Goal: Task Accomplishment & Management: Manage account settings

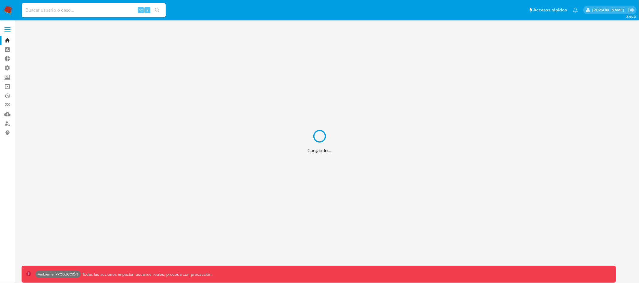
click at [7, 29] on div "Cargando..." at bounding box center [319, 141] width 639 height 283
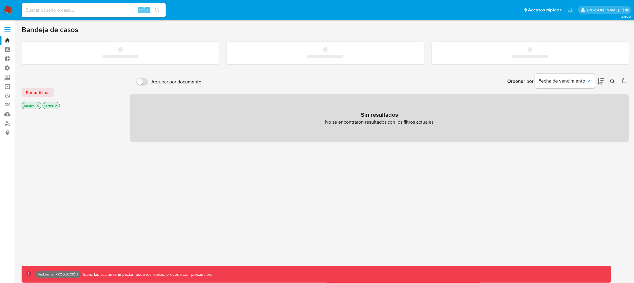
click at [10, 28] on label at bounding box center [7, 29] width 15 height 13
click at [0, 0] on input "checkbox" at bounding box center [0, 0] width 0 height 0
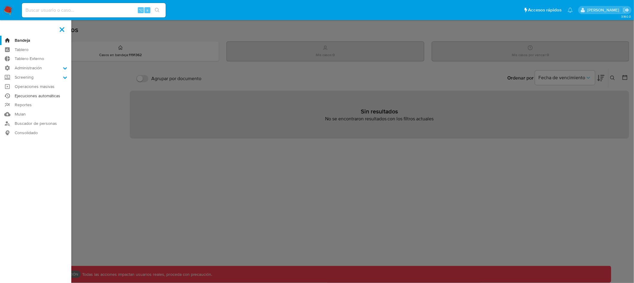
click at [39, 94] on link "Ejecuciones automáticas" at bounding box center [35, 95] width 71 height 9
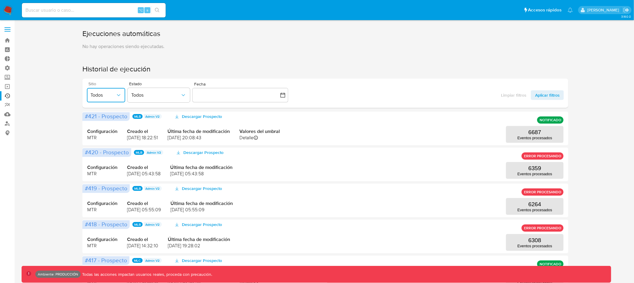
click at [119, 96] on icon "button" at bounding box center [119, 95] width 6 height 6
click at [116, 91] on button "Todos" at bounding box center [106, 95] width 38 height 14
drag, startPoint x: 352, startPoint y: 96, endPoint x: 347, endPoint y: 94, distance: 4.7
click at [352, 96] on div "Sitio Todos Estado Todos Fecha inputDatePicker Limpiar filtros Aplicar filtros" at bounding box center [325, 93] width 486 height 29
click at [181, 95] on icon "button" at bounding box center [183, 95] width 6 height 6
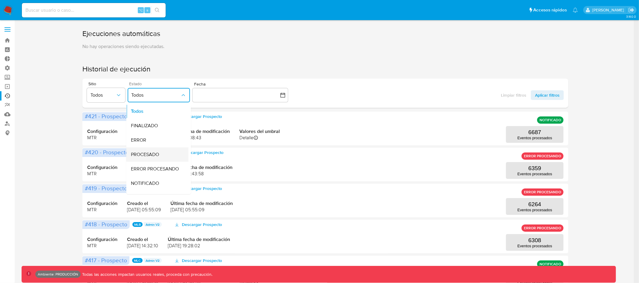
click at [160, 151] on div "PROCESADO" at bounding box center [155, 154] width 49 height 14
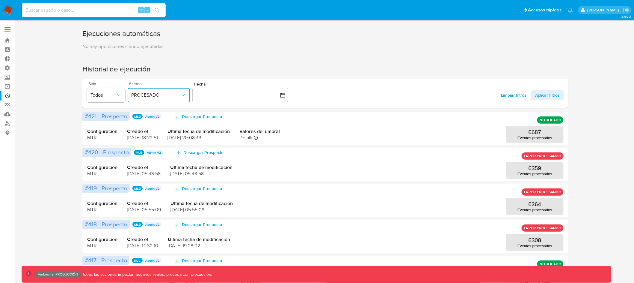
click at [180, 93] on span "PROCESADO" at bounding box center [155, 95] width 49 height 6
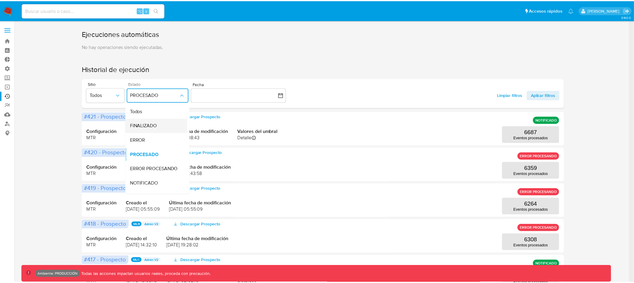
scroll to position [14, 0]
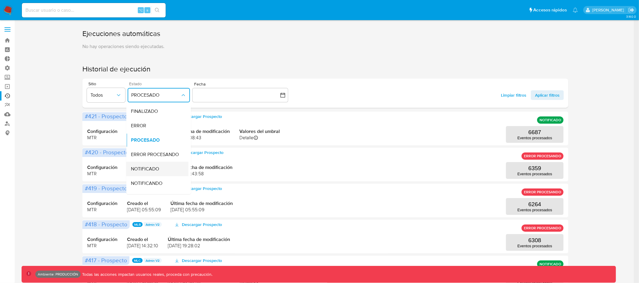
click at [160, 168] on div "NOTIFICADO" at bounding box center [155, 169] width 49 height 14
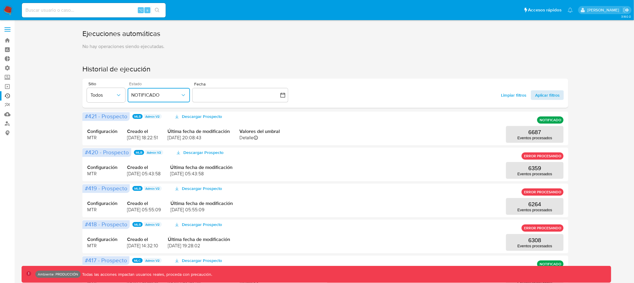
click at [548, 96] on span "Aplicar filtros" at bounding box center [547, 95] width 25 height 10
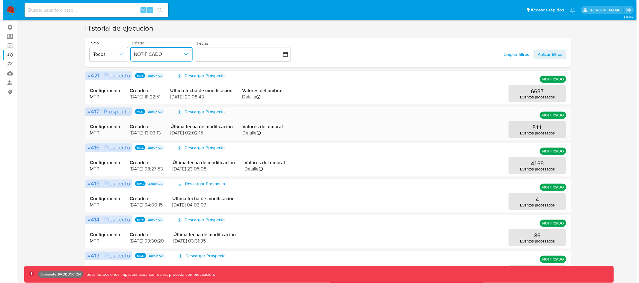
scroll to position [44, 0]
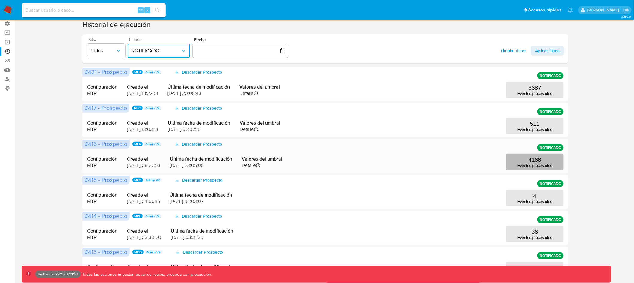
click at [544, 162] on button "4168 Eventos procesados" at bounding box center [535, 161] width 58 height 17
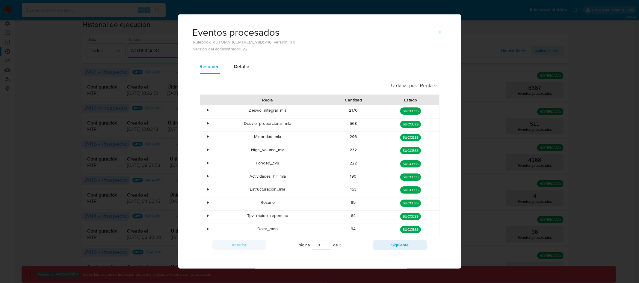
scroll to position [4, 0]
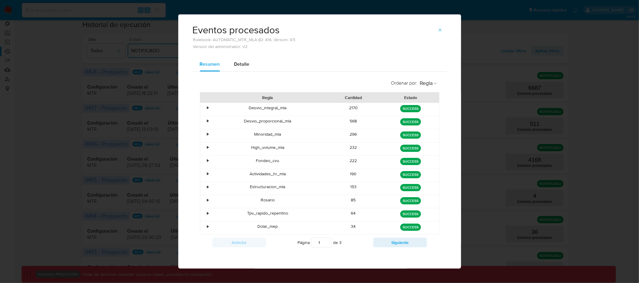
drag, startPoint x: 256, startPoint y: 225, endPoint x: 294, endPoint y: 225, distance: 37.8
click at [294, 225] on div "Dolar_mep" at bounding box center [268, 227] width 114 height 13
click at [235, 63] on span "Detalle" at bounding box center [241, 64] width 15 height 7
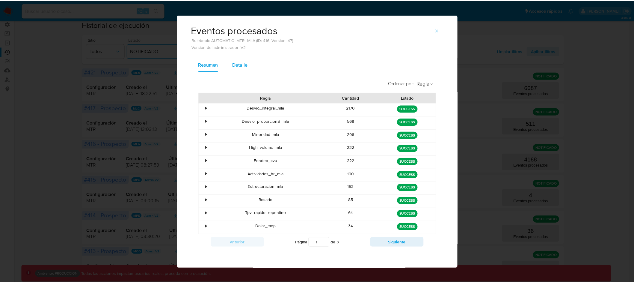
scroll to position [0, 0]
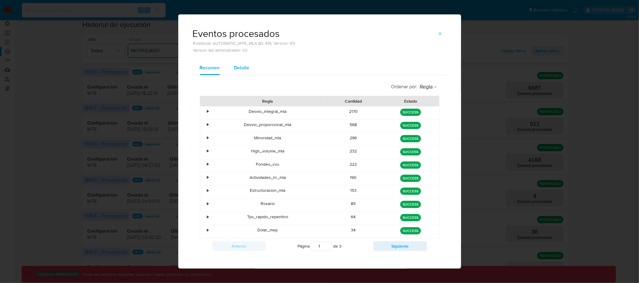
select select "10"
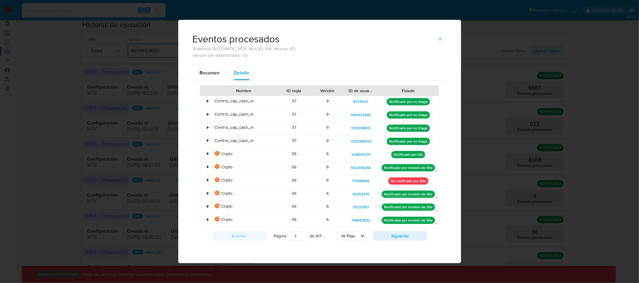
drag, startPoint x: 438, startPoint y: 93, endPoint x: 447, endPoint y: 91, distance: 8.8
click at [447, 91] on div "Nombre ID regla Versión ID de usuario Estado • Control_cap_cash_in 37 9 9277612…" at bounding box center [320, 164] width 254 height 168
click at [443, 39] on button "button" at bounding box center [440, 39] width 13 height 10
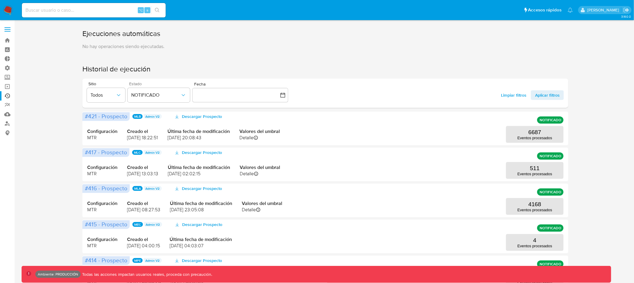
click at [4, 27] on label at bounding box center [7, 29] width 15 height 13
click at [0, 0] on input "checkbox" at bounding box center [0, 0] width 0 height 0
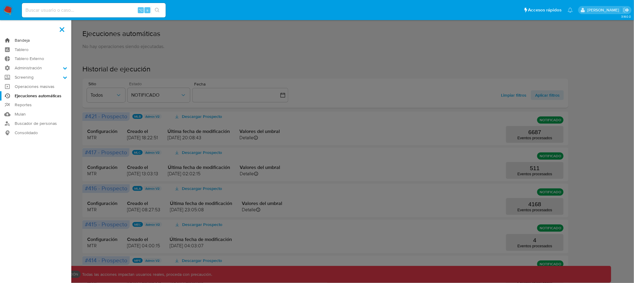
click at [20, 38] on link "Bandeja" at bounding box center [35, 40] width 71 height 9
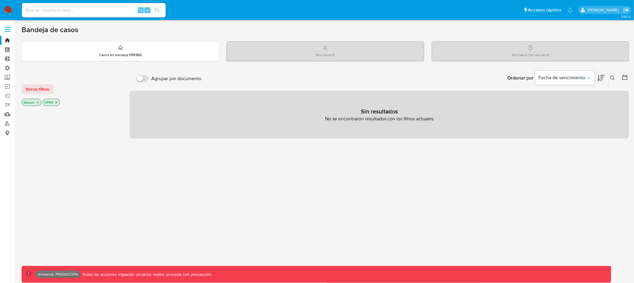
click at [56, 102] on icon "close-filter" at bounding box center [57, 102] width 4 height 4
click at [38, 101] on icon "close-filter" at bounding box center [38, 103] width 4 height 4
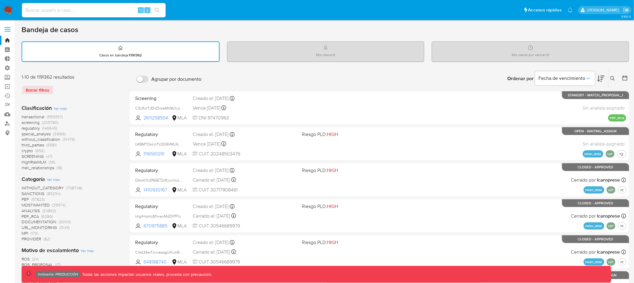
click at [36, 116] on span "transactional" at bounding box center [33, 117] width 23 height 6
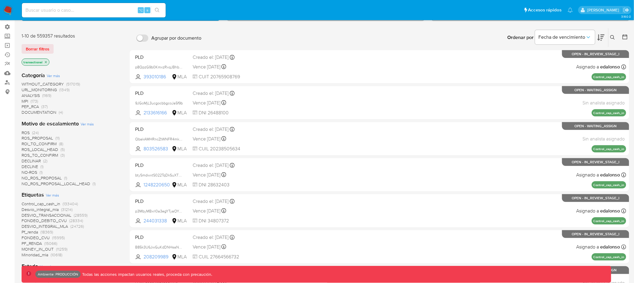
scroll to position [48, 0]
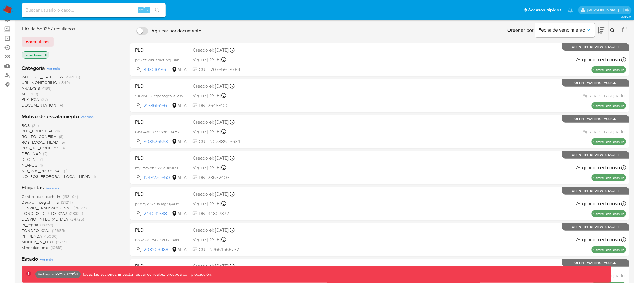
click at [88, 115] on span "Ver más" at bounding box center [87, 116] width 13 height 5
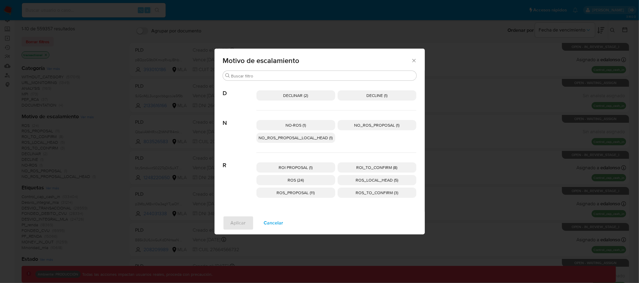
click at [406, 63] on span "Motivo de escalamiento" at bounding box center [317, 60] width 188 height 7
drag, startPoint x: 413, startPoint y: 61, endPoint x: 405, endPoint y: 60, distance: 8.7
click at [413, 60] on icon "Cerrar" at bounding box center [414, 61] width 6 height 6
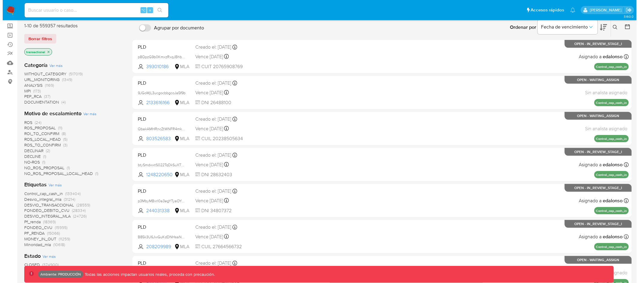
scroll to position [52, 0]
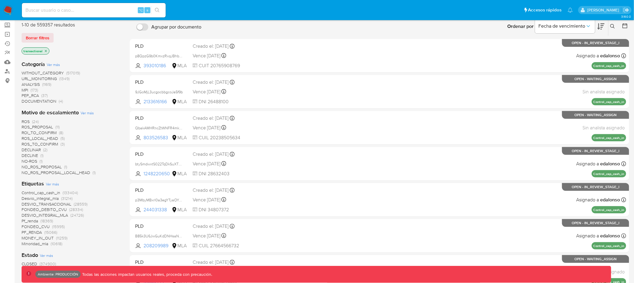
click at [51, 181] on span "Ver más" at bounding box center [52, 183] width 13 height 5
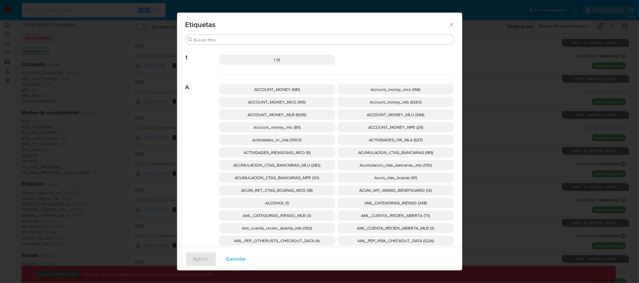
click at [253, 34] on div "Etiquetas Buscar 1 1 (1) A ACCOUNT_MONEY (581) Account_money_mco (166) ACCOUNT_…" at bounding box center [319, 141] width 285 height 257
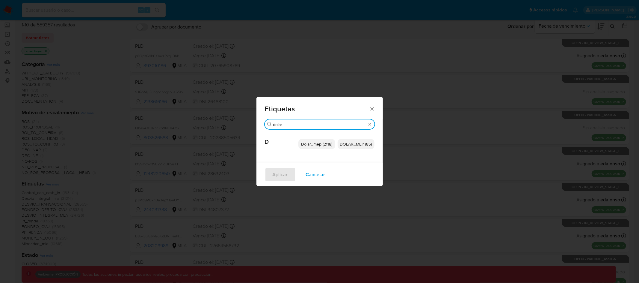
click at [247, 39] on div "Etiquetas Buscar dolar D Dolar_mep (2118) DOLAR_MEP (85) Aplicar Cancelar" at bounding box center [319, 141] width 639 height 283
type input "dolar"
click at [356, 142] on span "DOLAR_MEP (85)" at bounding box center [356, 144] width 32 height 6
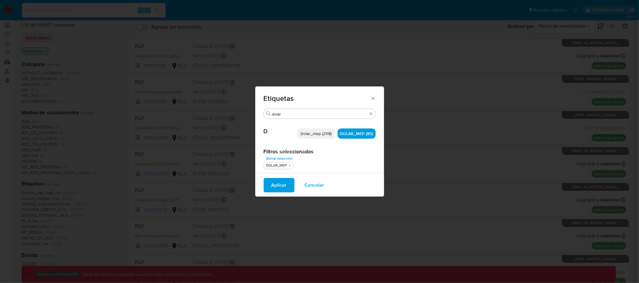
click at [317, 128] on p "Dolar_mep (2118)" at bounding box center [316, 133] width 38 height 10
click at [280, 186] on span "Aplicar" at bounding box center [279, 184] width 15 height 13
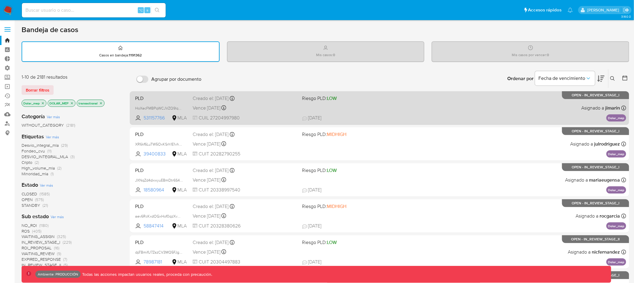
click at [270, 110] on div "Vence in 2 months Vence el 29/11/2025 03:37:36" at bounding box center [245, 108] width 105 height 8
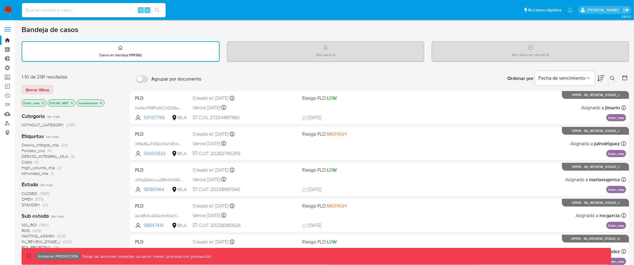
click at [9, 31] on span at bounding box center [7, 31] width 6 height 1
click at [0, 0] on input "checkbox" at bounding box center [0, 0] width 0 height 0
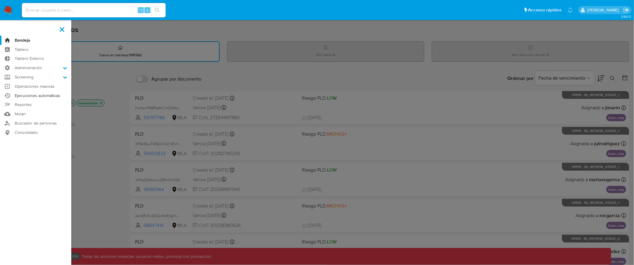
click at [41, 95] on link "Ejecuciones automáticas" at bounding box center [35, 95] width 71 height 9
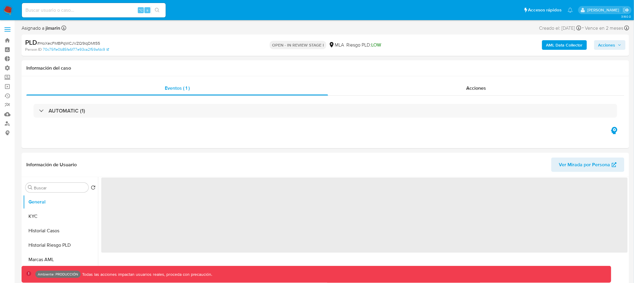
select select "10"
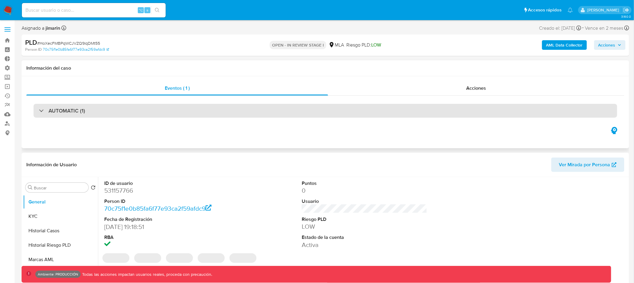
click at [247, 109] on div "AUTOMATIC (1)" at bounding box center [326, 111] width 584 height 14
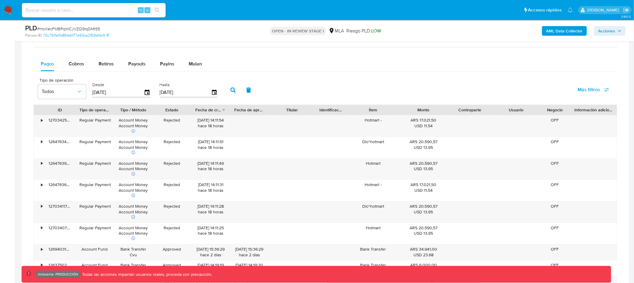
scroll to position [620, 0]
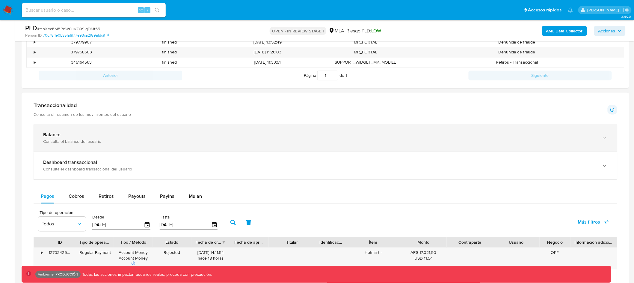
click at [197, 138] on div "Balance" at bounding box center [319, 135] width 553 height 6
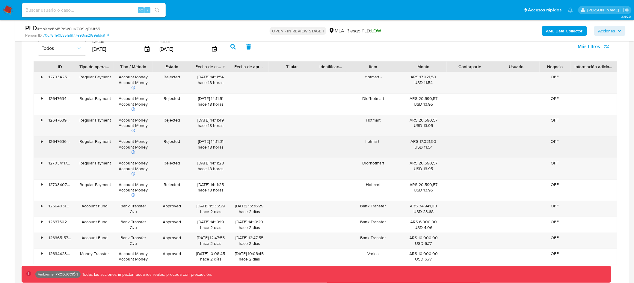
scroll to position [813, 0]
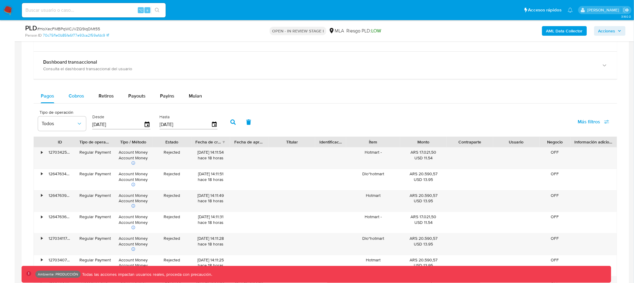
click at [79, 91] on div "Cobros" at bounding box center [77, 96] width 16 height 14
select select "10"
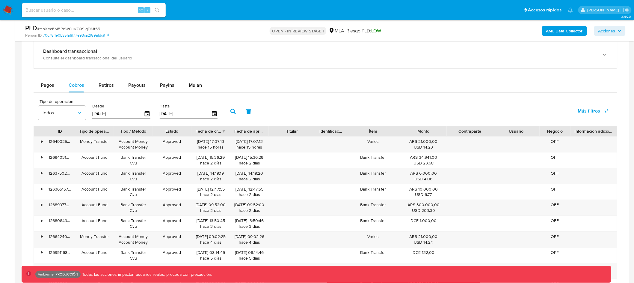
scroll to position [894, 0]
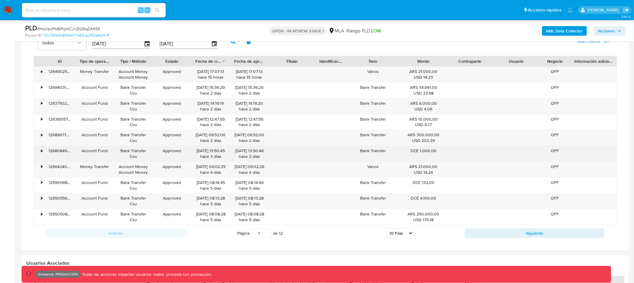
click at [40, 150] on div "•" at bounding box center [39, 154] width 10 height 16
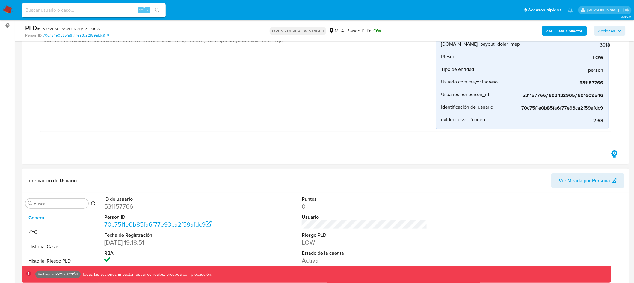
scroll to position [186, 0]
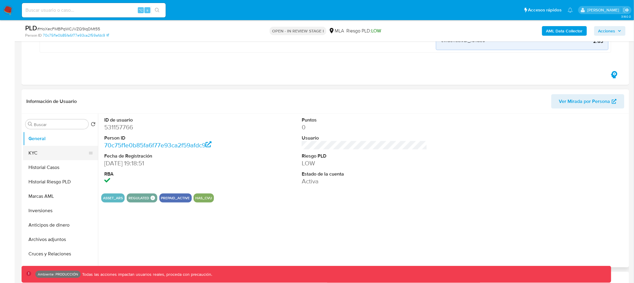
click at [48, 149] on button "KYC" at bounding box center [58, 153] width 70 height 14
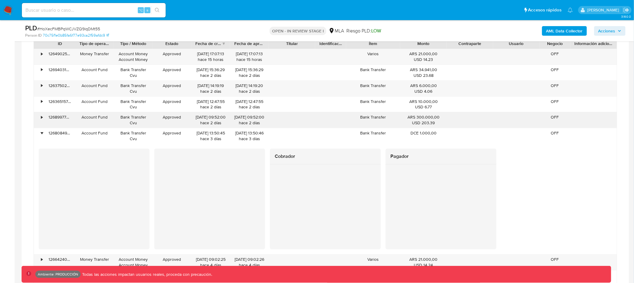
scroll to position [906, 0]
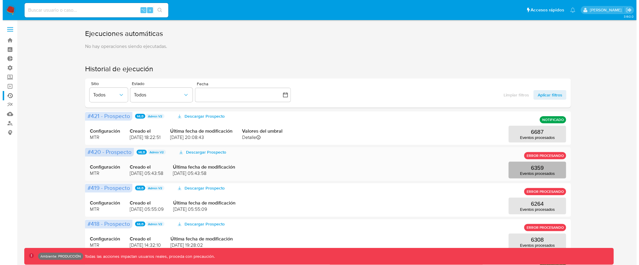
scroll to position [1, 0]
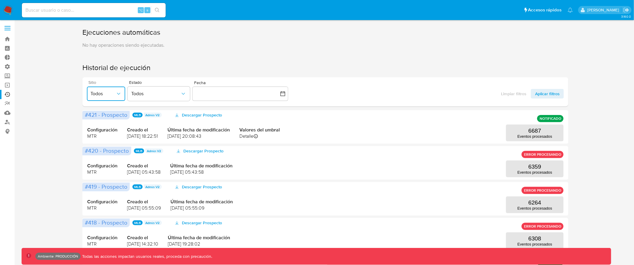
click at [112, 91] on span "Todos" at bounding box center [103, 94] width 25 height 6
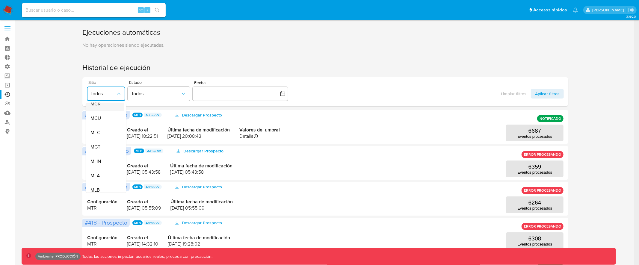
scroll to position [92, 0]
click at [102, 159] on div "MLB" at bounding box center [102, 162] width 25 height 14
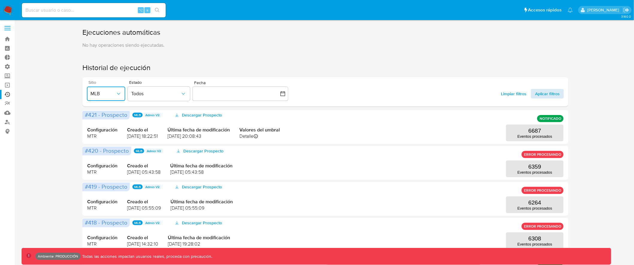
click at [539, 91] on span "Aplicar filtros" at bounding box center [547, 94] width 25 height 10
click at [530, 134] on p "6687" at bounding box center [535, 131] width 13 height 7
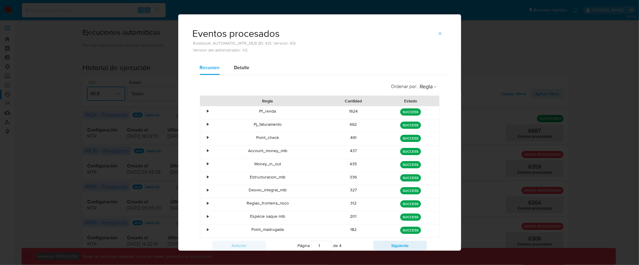
scroll to position [1, 0]
click at [237, 69] on span "Detalle" at bounding box center [241, 66] width 15 height 7
select select "10"
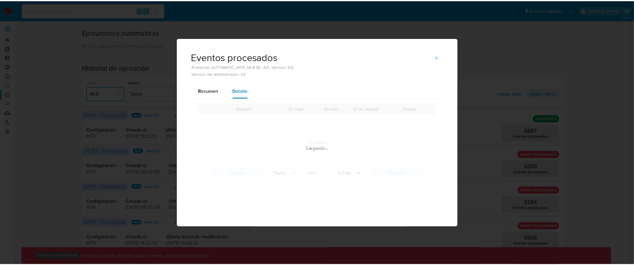
scroll to position [0, 0]
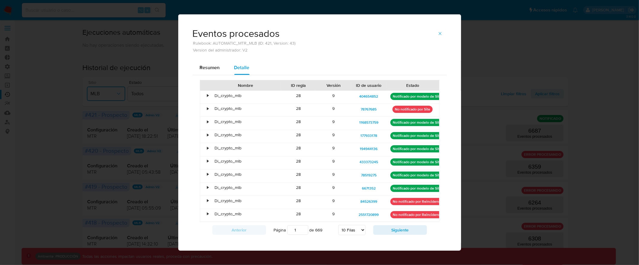
click at [200, 69] on span "Resumen" at bounding box center [210, 67] width 20 height 7
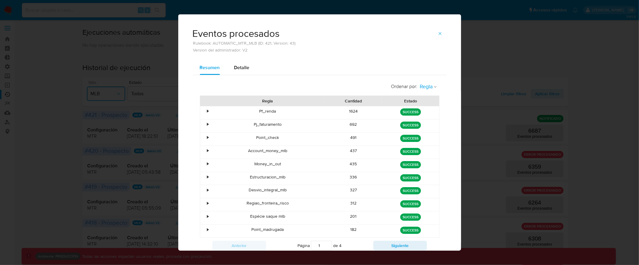
click at [434, 87] on icon "button" at bounding box center [436, 87] width 4 height 4
click at [428, 101] on span "Estado" at bounding box center [427, 100] width 14 height 6
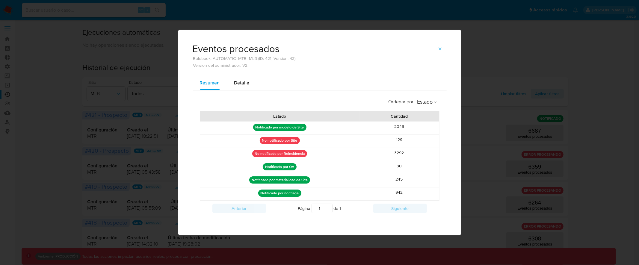
drag, startPoint x: 255, startPoint y: 155, endPoint x: 304, endPoint y: 155, distance: 49.4
click at [304, 155] on p "No notificado por Reincidencia" at bounding box center [279, 153] width 55 height 7
click at [500, 25] on div "Eventos procesados Rulebook: AUTOMATIC_MTR_MLB (ID: 421, Version: 43) Version d…" at bounding box center [319, 132] width 639 height 265
click at [441, 47] on icon "button" at bounding box center [440, 48] width 5 height 5
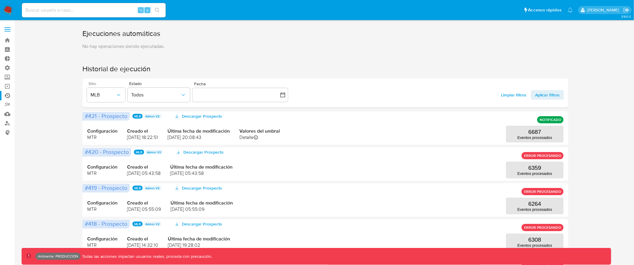
click at [7, 25] on label at bounding box center [7, 29] width 15 height 13
click at [0, 0] on input "checkbox" at bounding box center [0, 0] width 0 height 0
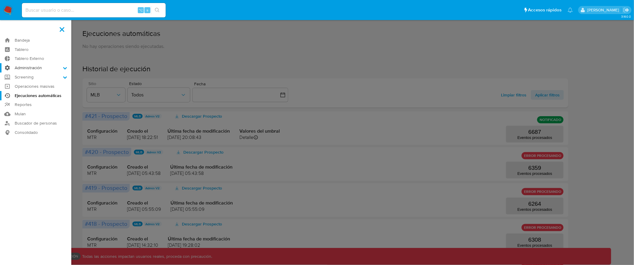
click at [29, 66] on label "Administración" at bounding box center [35, 67] width 71 height 9
click at [0, 0] on input "Administración" at bounding box center [0, 0] width 0 height 0
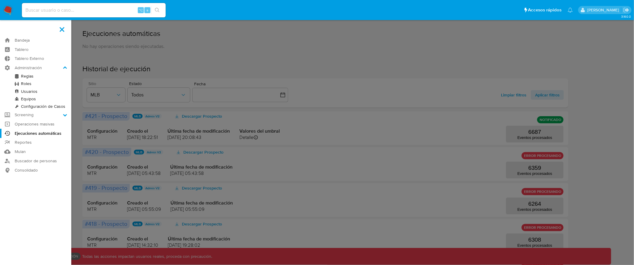
click at [28, 76] on link "Reglas" at bounding box center [35, 76] width 71 height 7
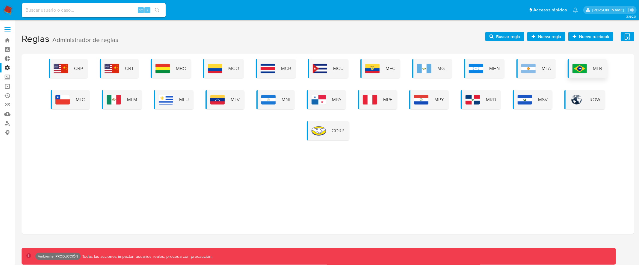
click at [579, 70] on img at bounding box center [580, 69] width 14 height 10
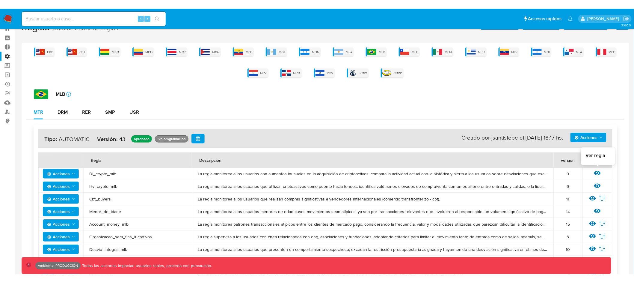
scroll to position [26, 0]
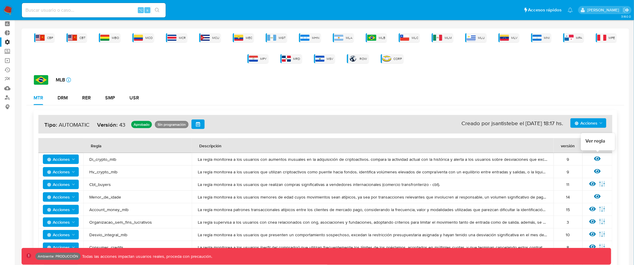
click at [596, 159] on icon at bounding box center [597, 159] width 7 height 4
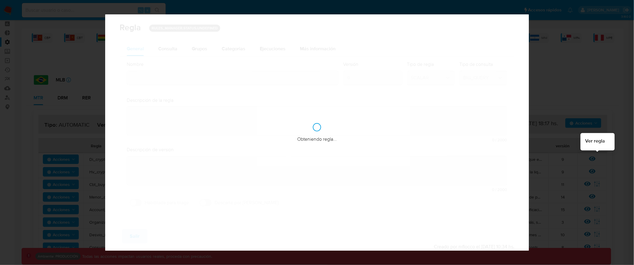
type input "Di_crypto_mlb"
type textarea "La regla monitorea a los usuarios con aumentos inusuales en la adquisición de c…"
type textarea "Detectar grandes operatorias de desvío en el producto crypto"
checkbox input "true"
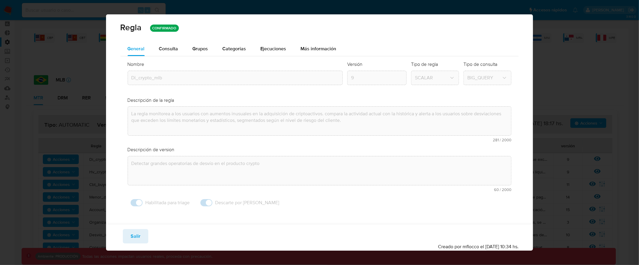
drag, startPoint x: 218, startPoint y: 203, endPoint x: 270, endPoint y: 203, distance: 52.4
click at [270, 203] on div "Habilitada para triage Descarte por [PERSON_NAME]" at bounding box center [320, 202] width 384 height 13
click at [131, 242] on span "Salir" at bounding box center [136, 236] width 10 height 13
type input "1"
